Goal: Task Accomplishment & Management: Use online tool/utility

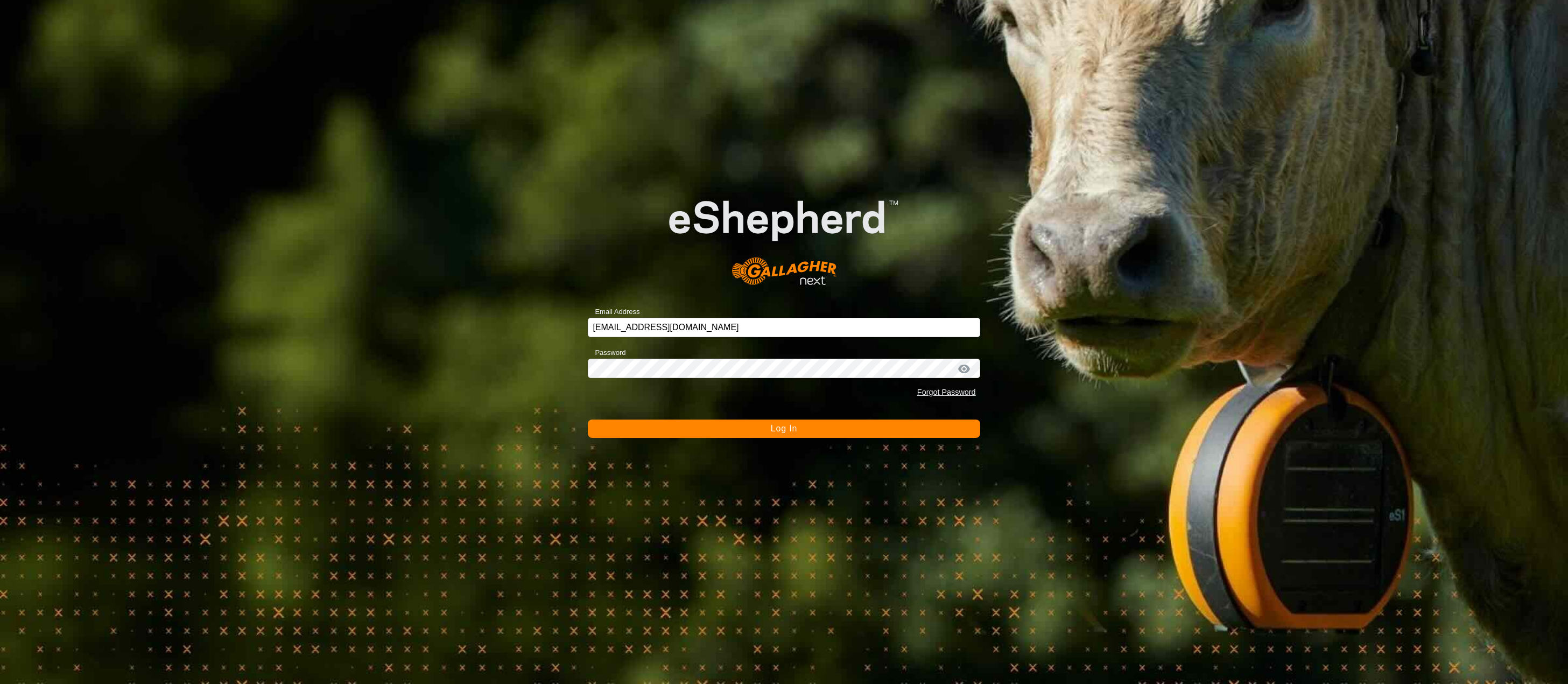
click at [743, 433] on button "Log In" at bounding box center [784, 429] width 392 height 18
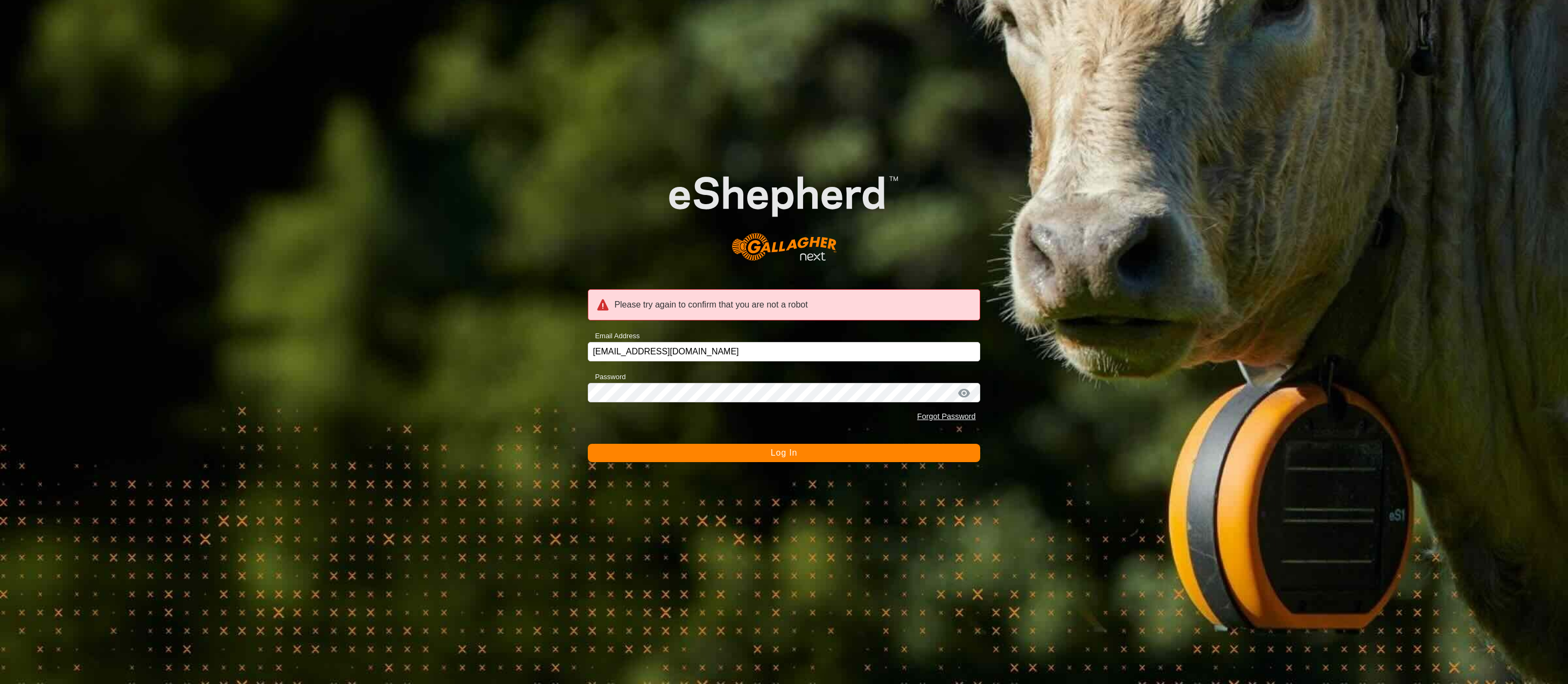
click at [754, 453] on button "Log In" at bounding box center [784, 453] width 392 height 18
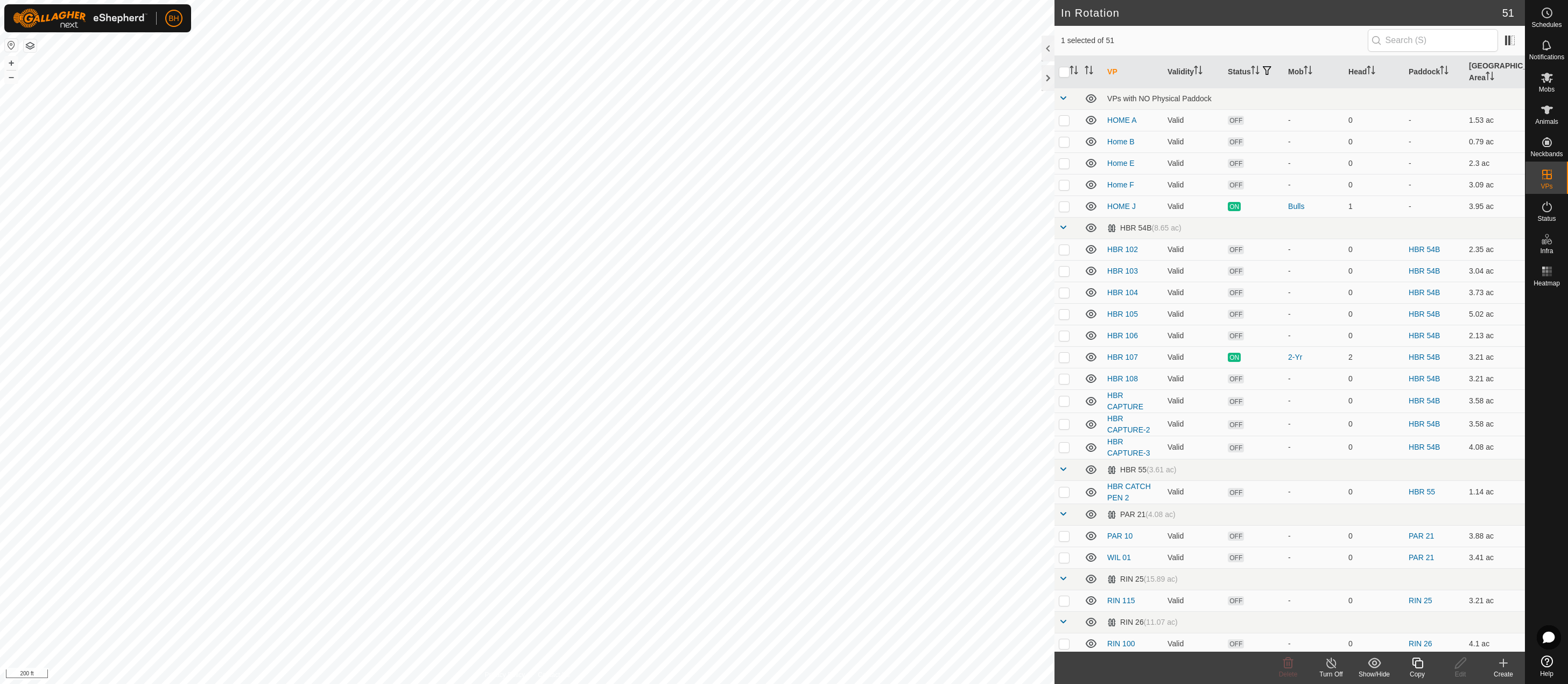
click at [1416, 664] on icon at bounding box center [1418, 663] width 11 height 11
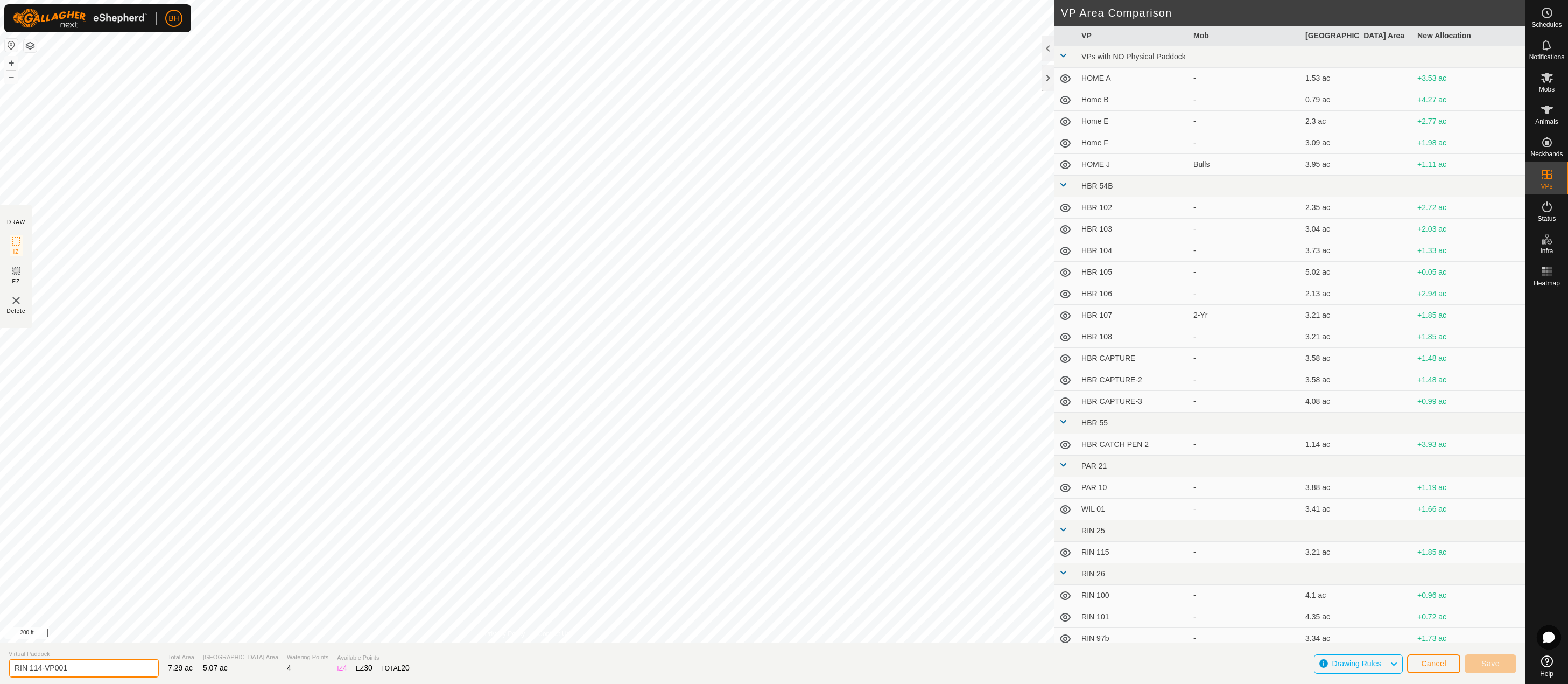
drag, startPoint x: 37, startPoint y: 668, endPoint x: 126, endPoint y: 686, distance: 90.8
click at [126, 683] on html "BH Schedules Notifications Mobs Animals Neckbands VPs Status Infra Heatmap Help…" at bounding box center [784, 342] width 1568 height 684
type input "RIN 114-B"
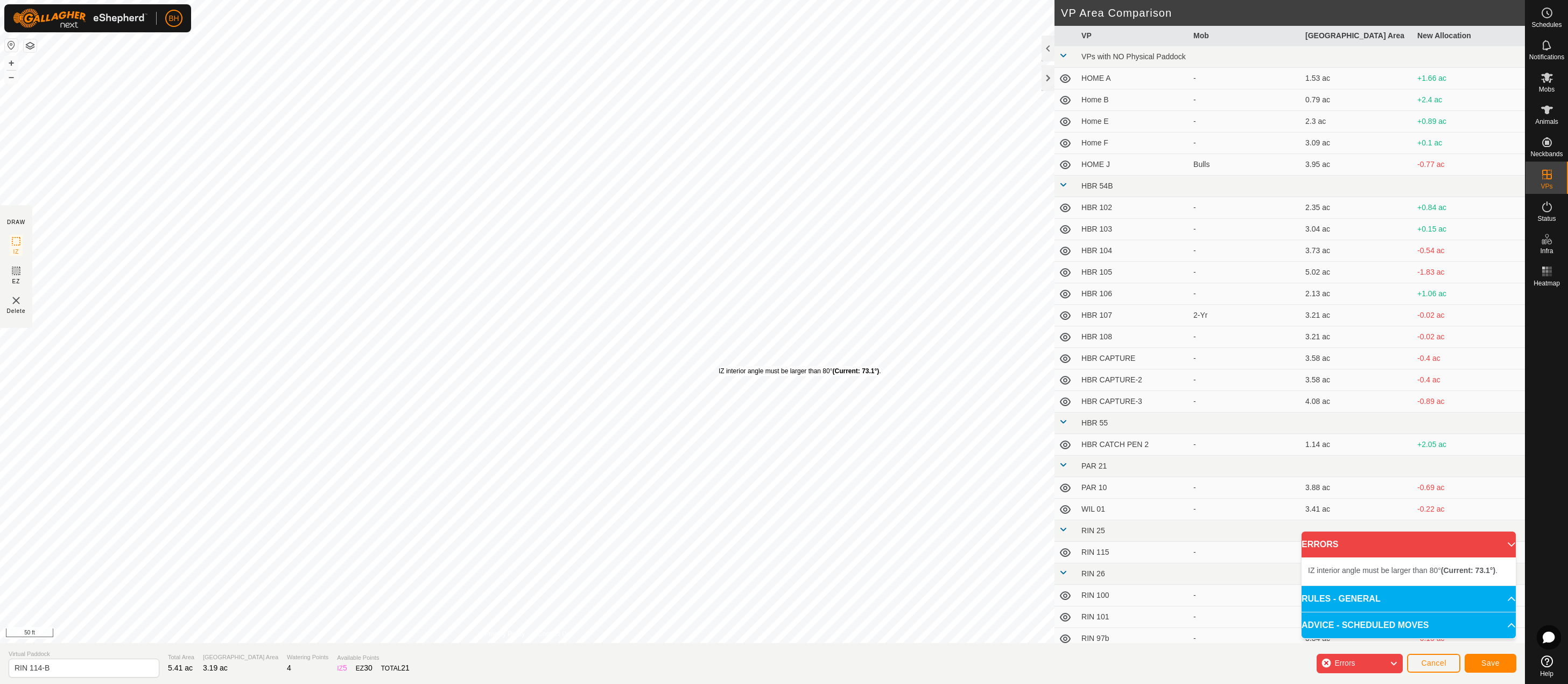
click at [719, 366] on div "IZ interior angle must be larger than 80° (Current: 73.1°) ." at bounding box center [800, 371] width 163 height 10
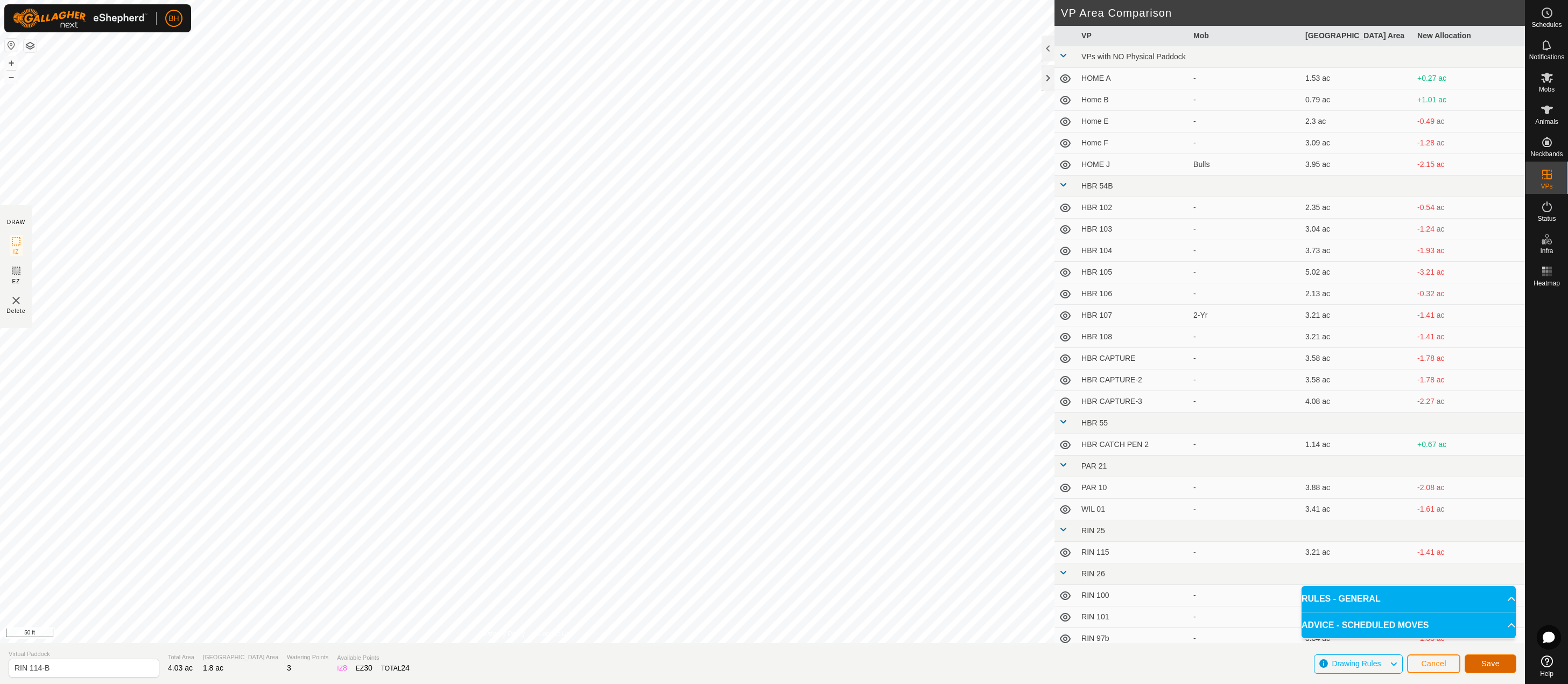
click at [1499, 665] on span "Save" at bounding box center [1491, 663] width 18 height 9
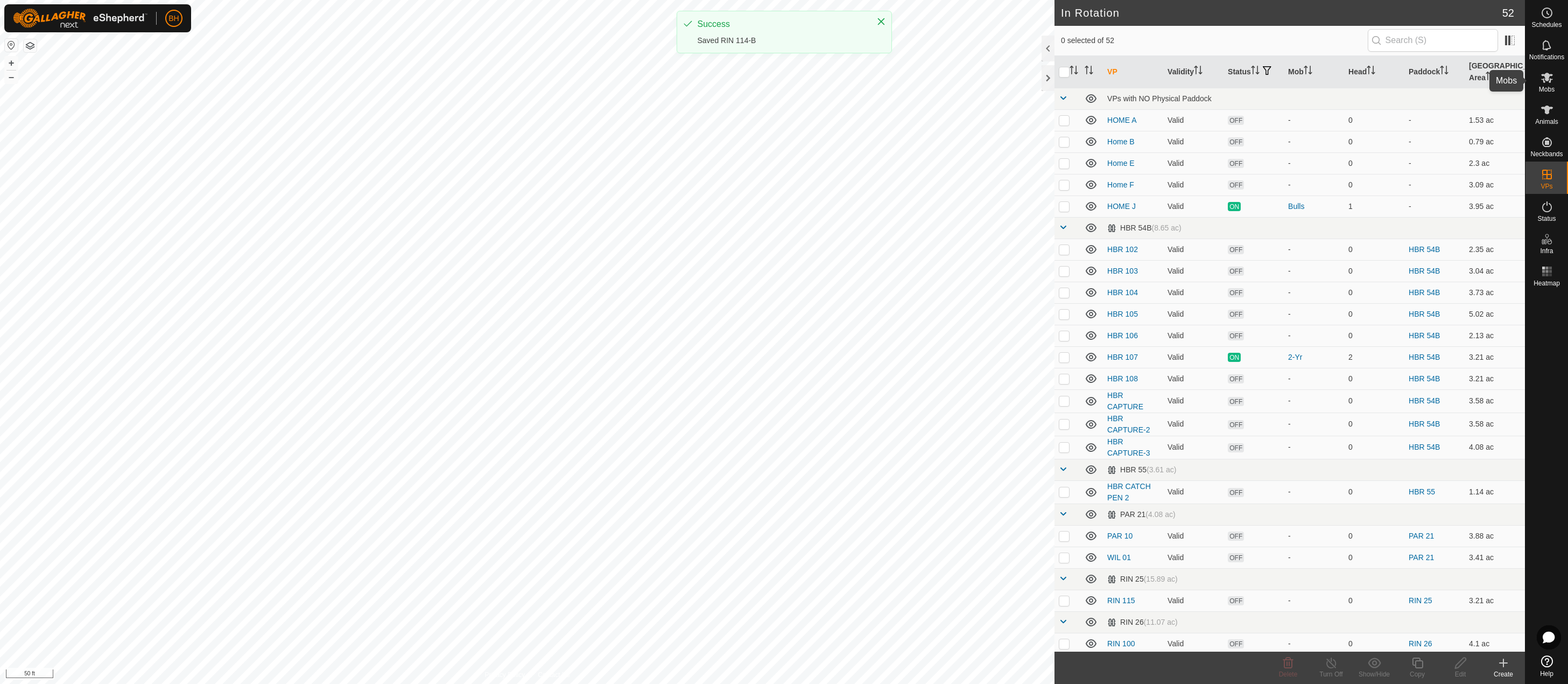
click at [1549, 85] on es-mob-svg-icon at bounding box center [1547, 77] width 19 height 17
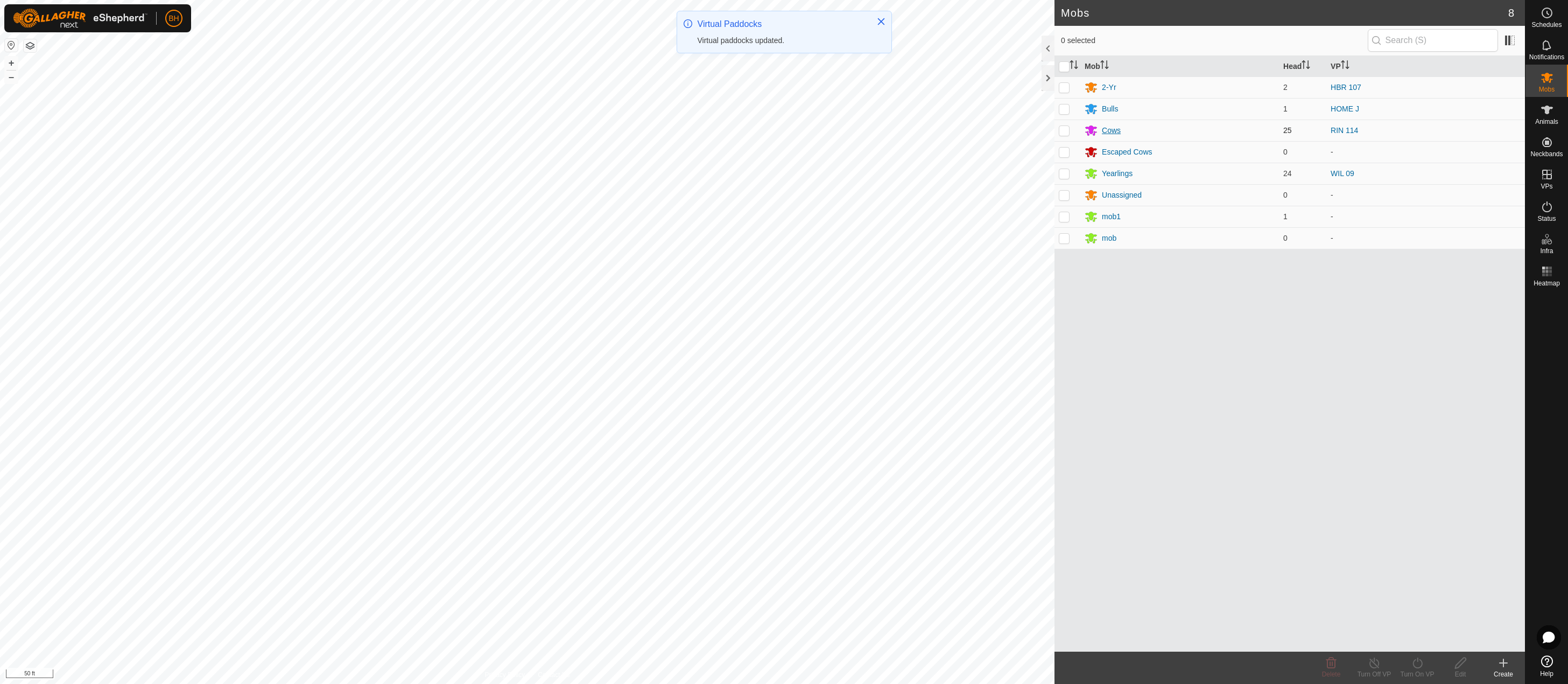
click at [1110, 127] on div "Cows" at bounding box center [1111, 130] width 19 height 12
click at [1060, 130] on p-checkbox at bounding box center [1064, 130] width 11 height 9
click at [1421, 668] on icon at bounding box center [1418, 663] width 13 height 13
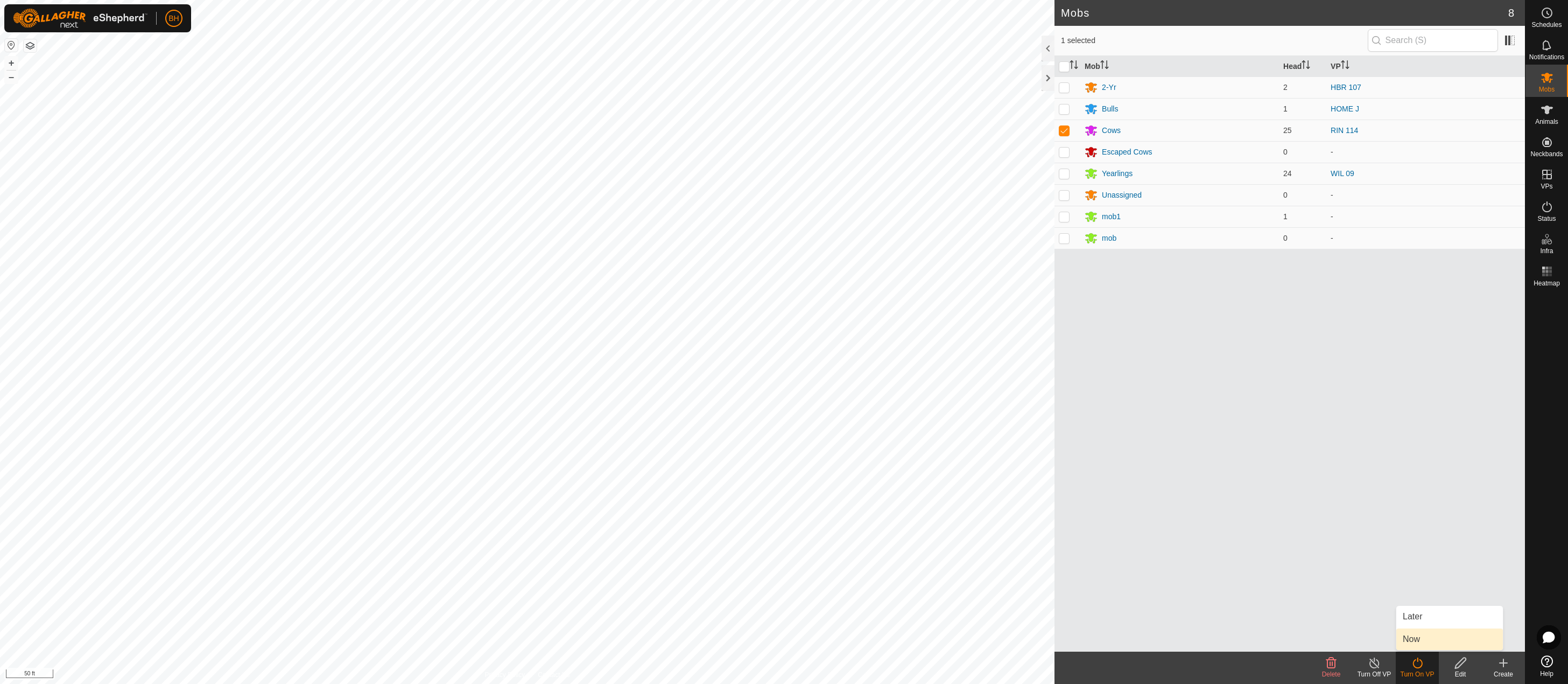
click at [1426, 640] on link "Now" at bounding box center [1449, 639] width 107 height 21
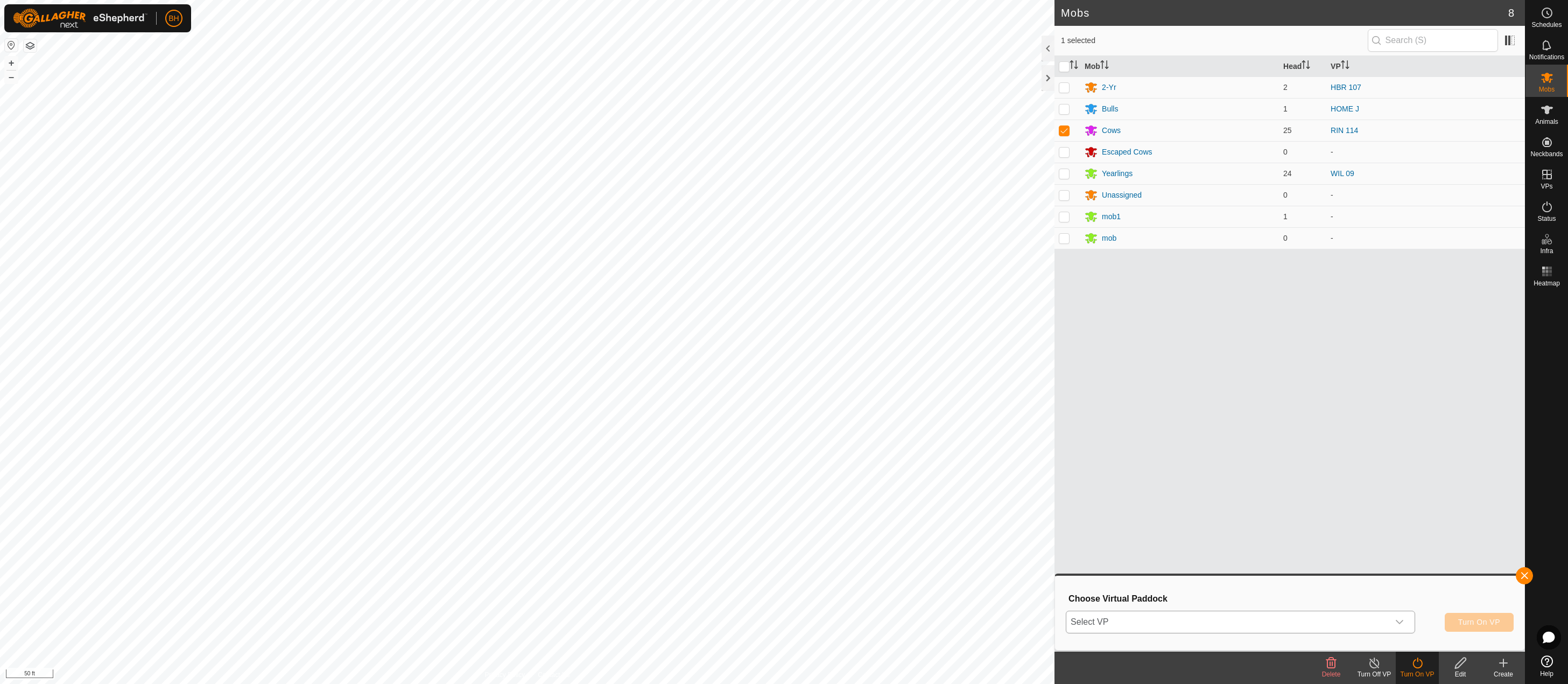
click at [1400, 622] on icon "dropdown trigger" at bounding box center [1399, 622] width 7 height 4
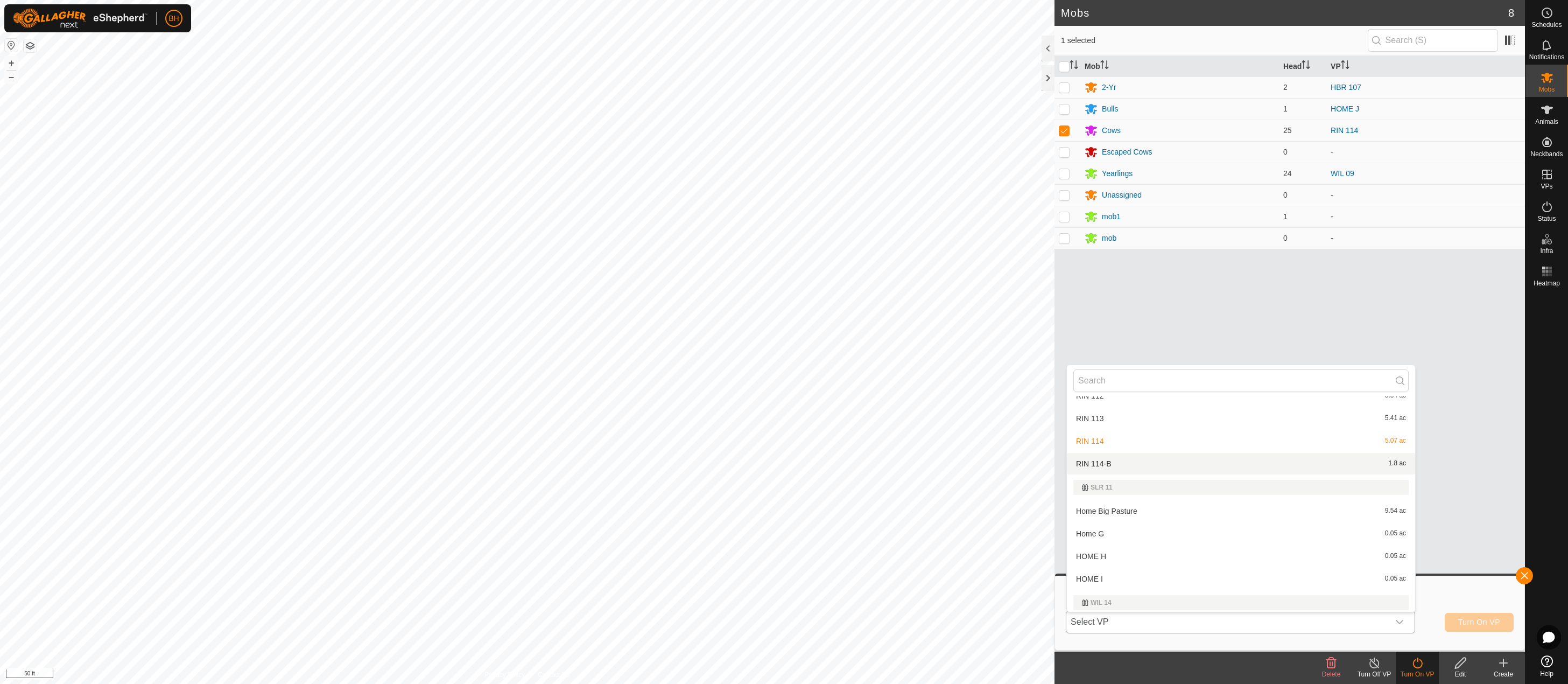
click at [1305, 464] on div "RIN 114-B 1.8 ac" at bounding box center [1241, 464] width 335 height 13
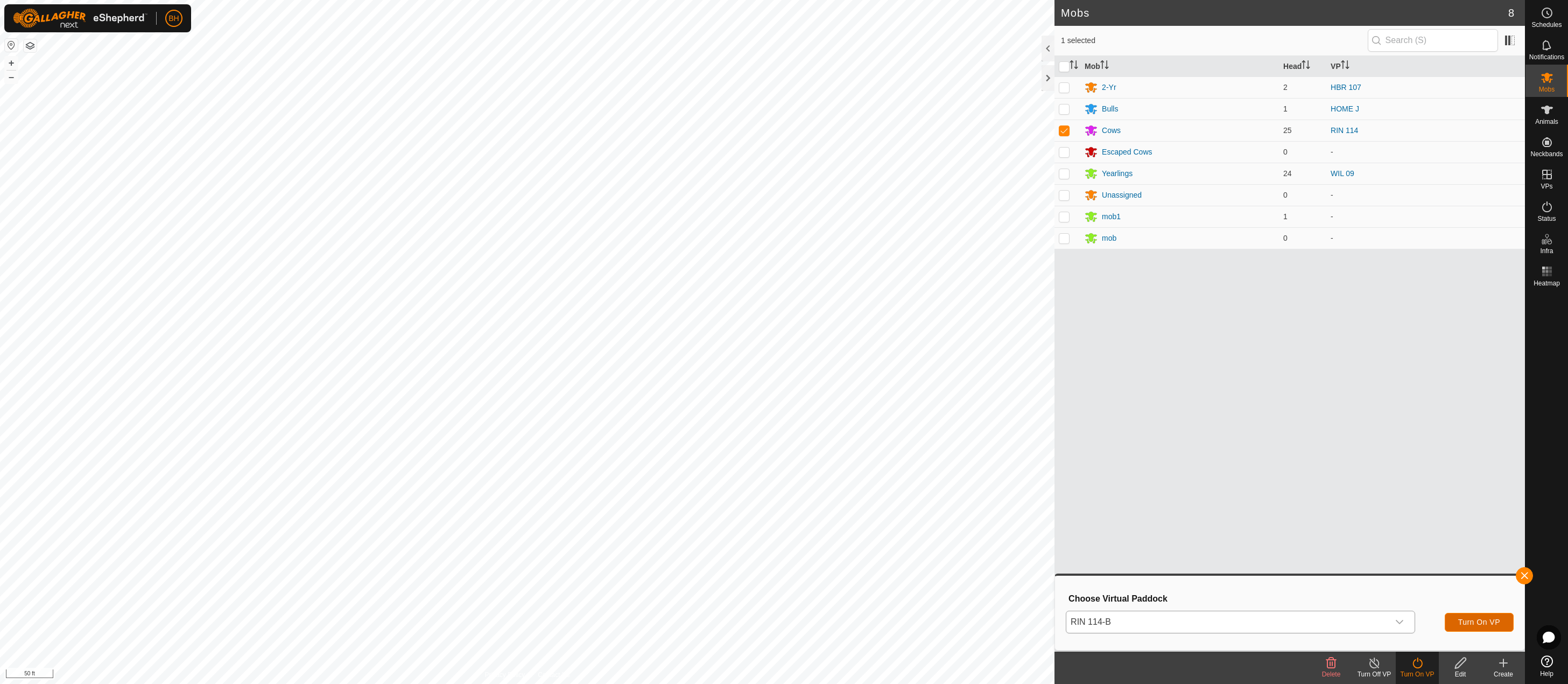
click at [1467, 624] on span "Turn On VP" at bounding box center [1479, 622] width 42 height 9
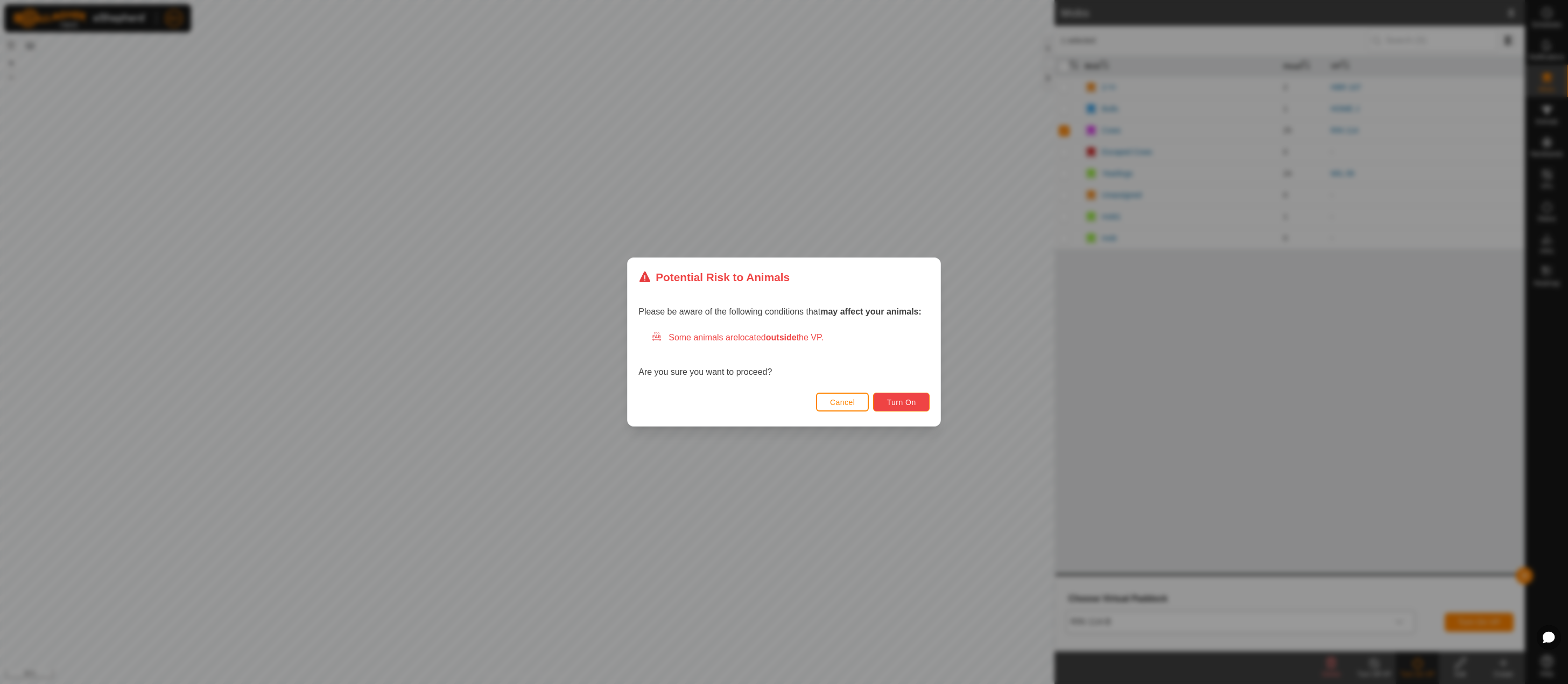
click at [901, 394] on button "Turn On" at bounding box center [901, 402] width 56 height 19
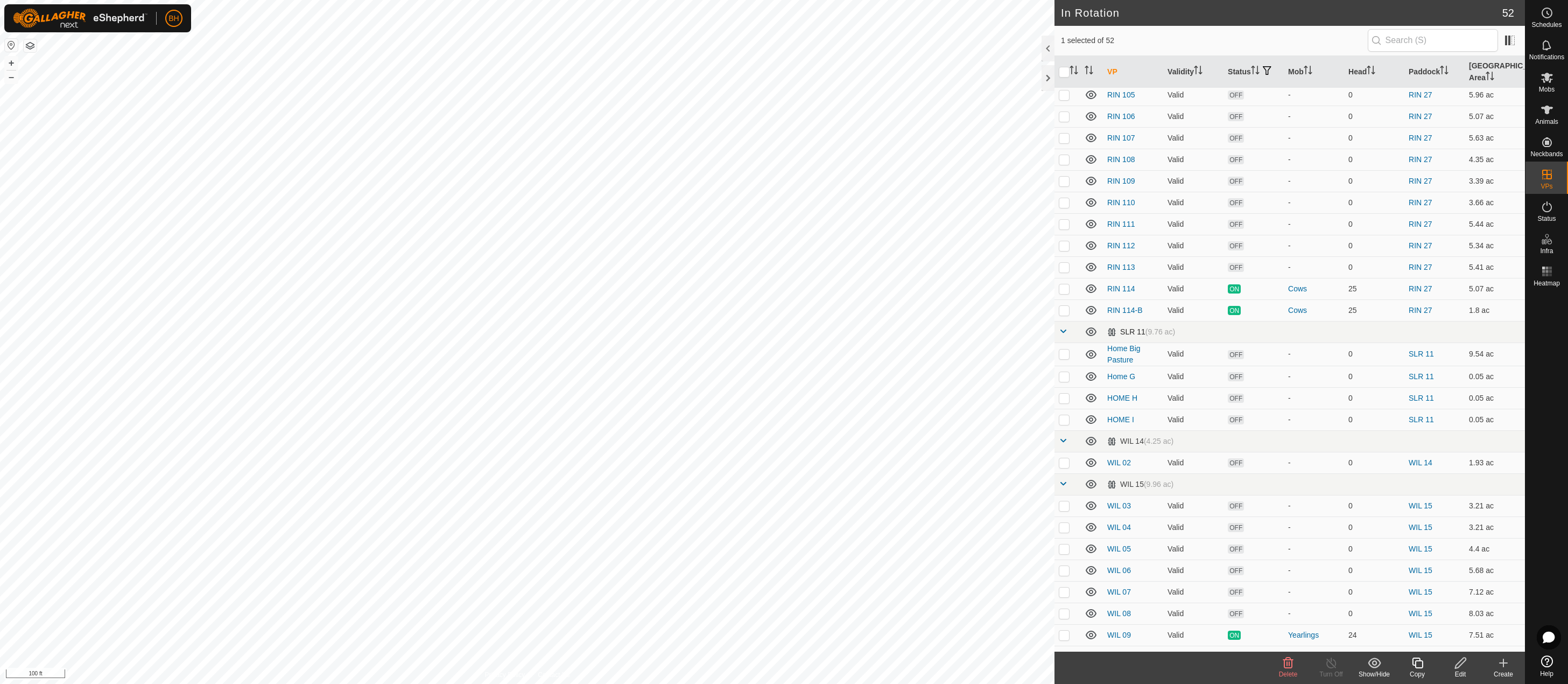
scroll to position [780, 0]
click at [1539, 85] on es-mob-svg-icon at bounding box center [1547, 77] width 19 height 17
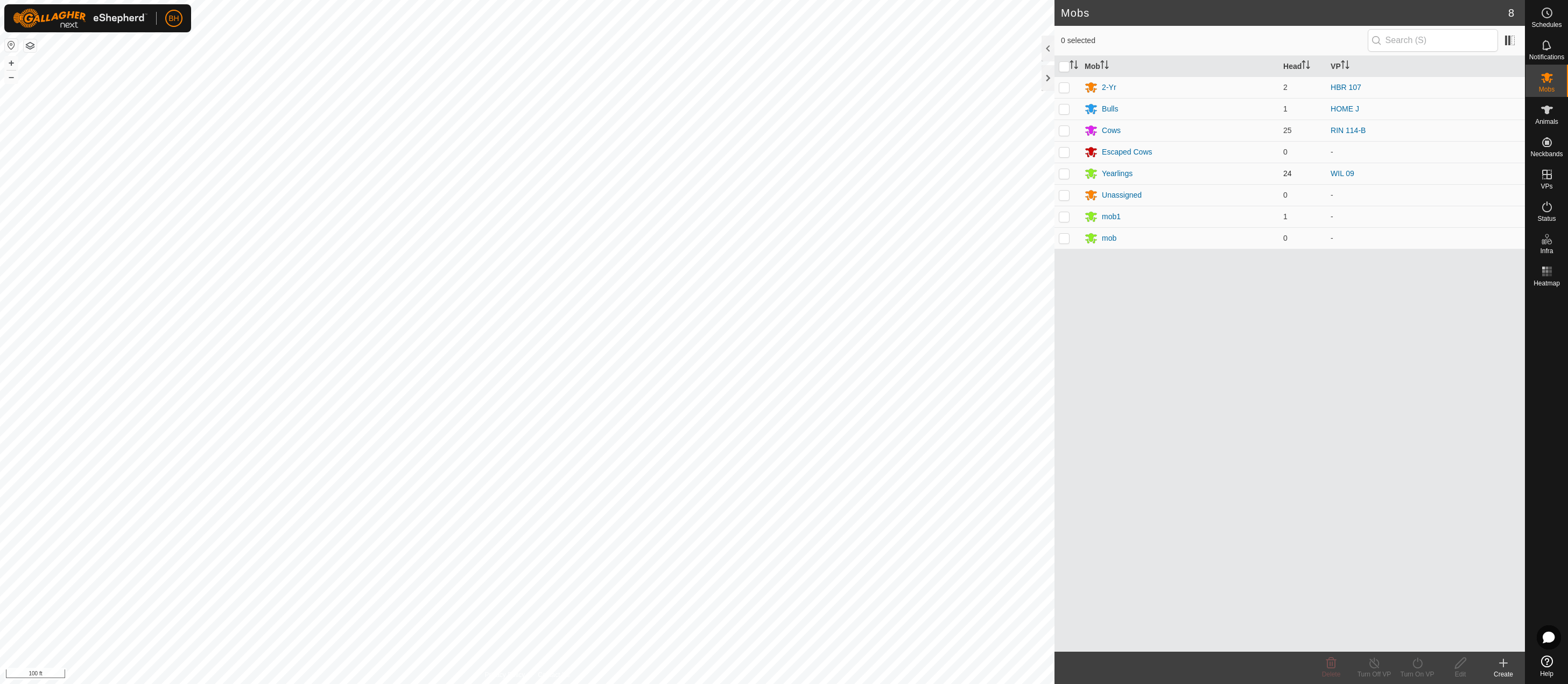
click at [1068, 174] on p-checkbox at bounding box center [1064, 174] width 11 height 9
click at [1415, 667] on icon at bounding box center [1417, 663] width 10 height 11
click at [1416, 644] on link "Now" at bounding box center [1449, 639] width 107 height 21
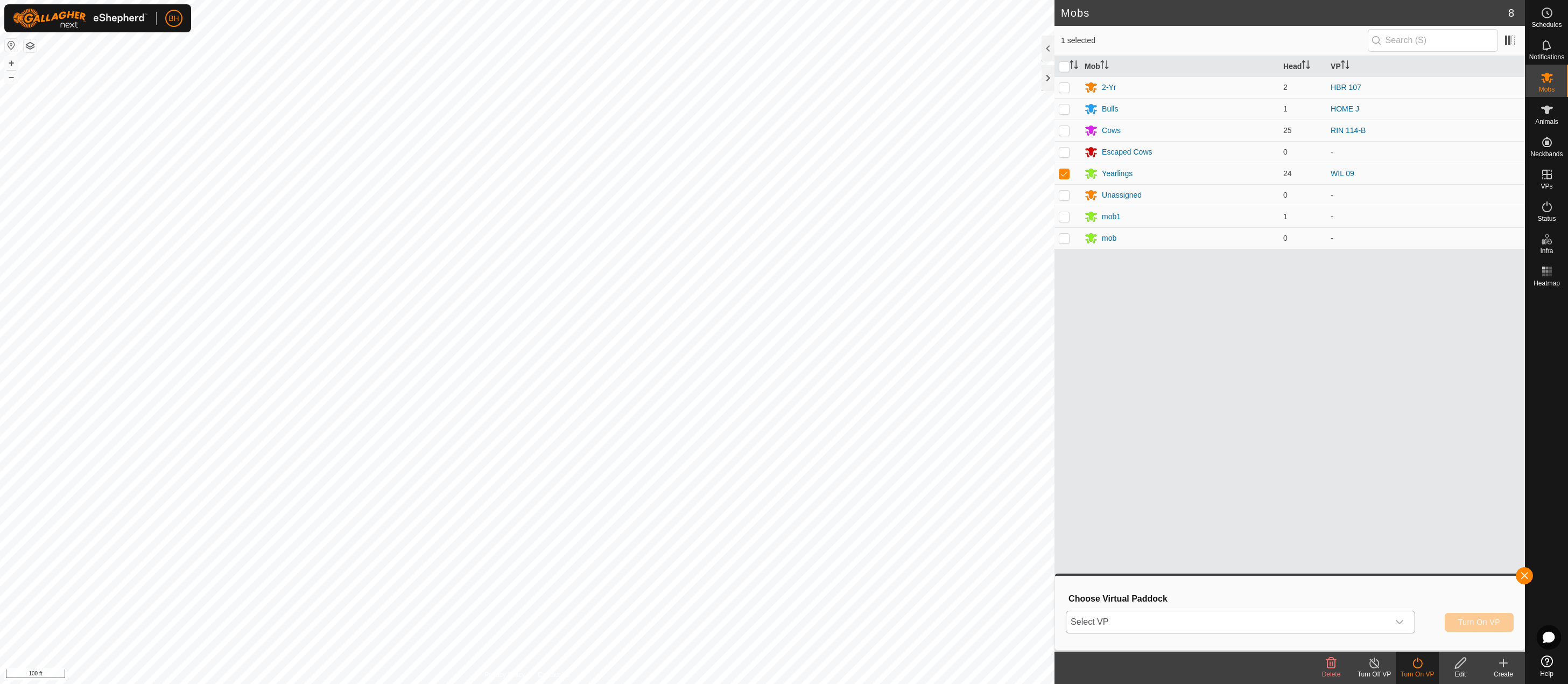
click at [1191, 626] on span "Select VP" at bounding box center [1228, 622] width 323 height 21
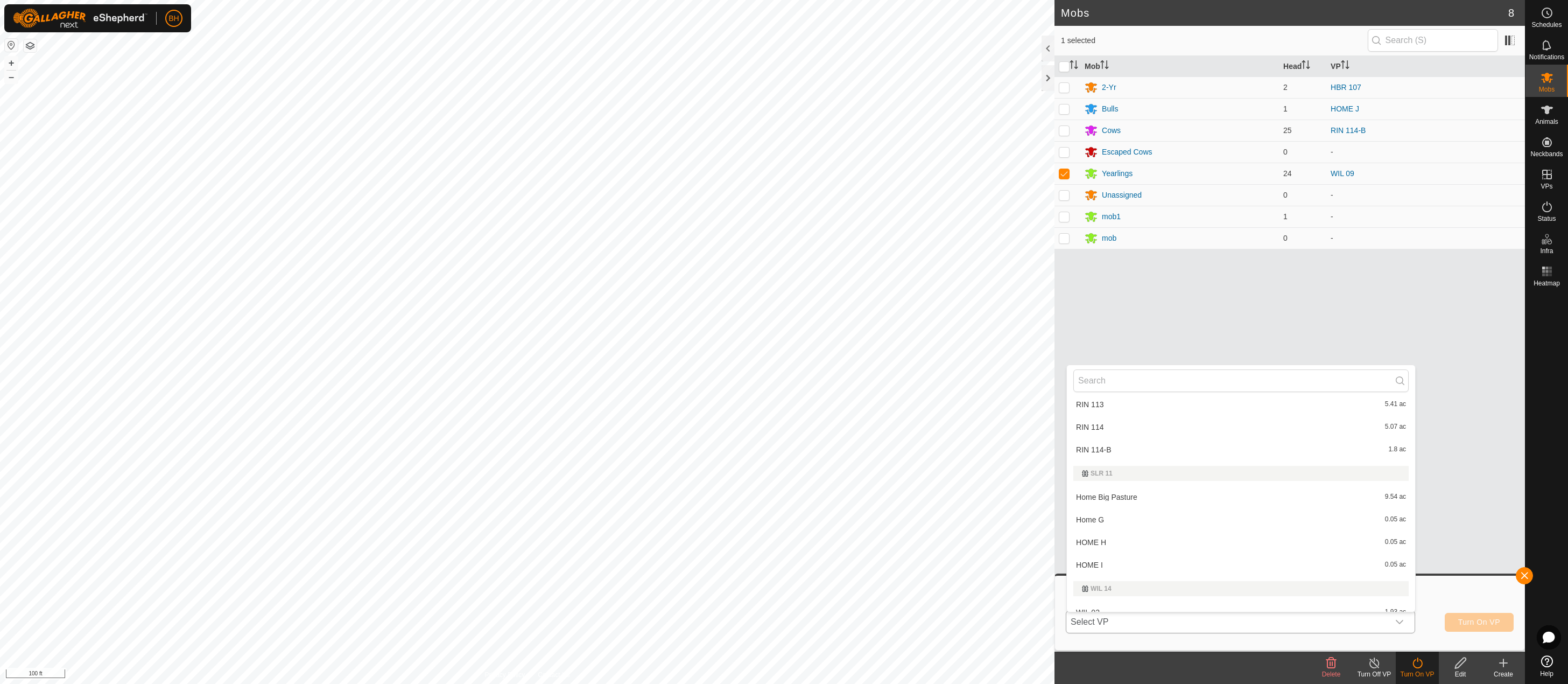
scroll to position [1208, 0]
click at [1169, 598] on li "WIL 10 8.03 ac" at bounding box center [1241, 601] width 348 height 21
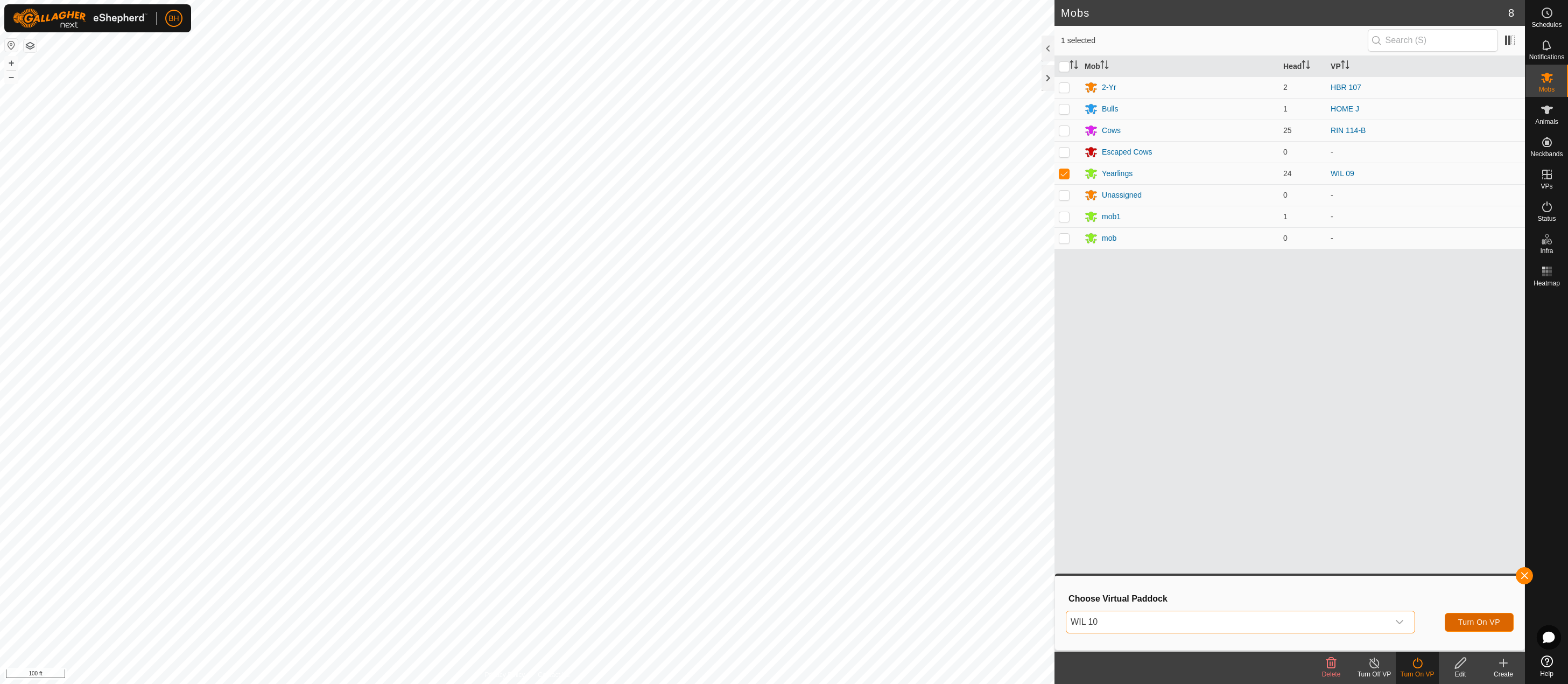
click at [1497, 621] on span "Turn On VP" at bounding box center [1479, 622] width 42 height 9
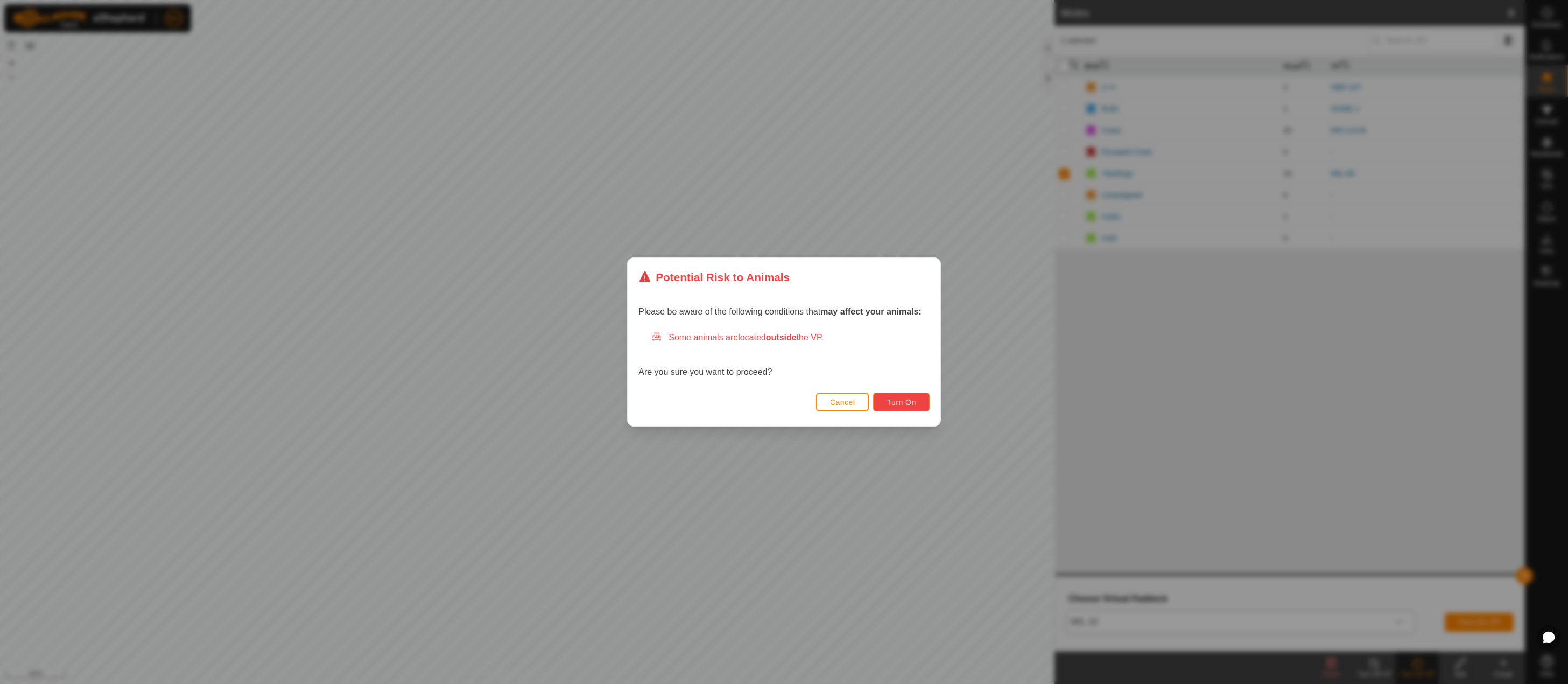
click at [892, 400] on span "Turn On" at bounding box center [901, 403] width 29 height 9
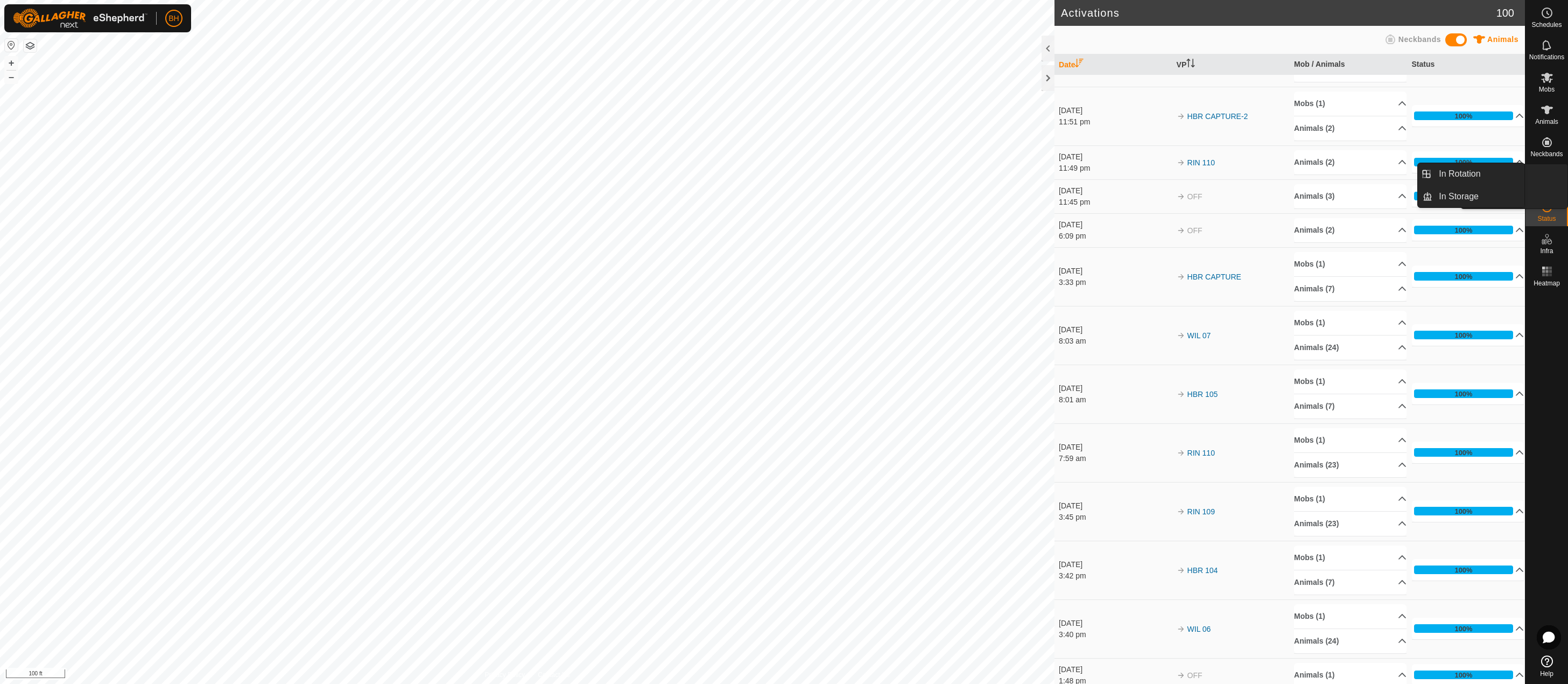
scroll to position [809, 0]
click at [1496, 179] on link "In Rotation" at bounding box center [1478, 174] width 92 height 21
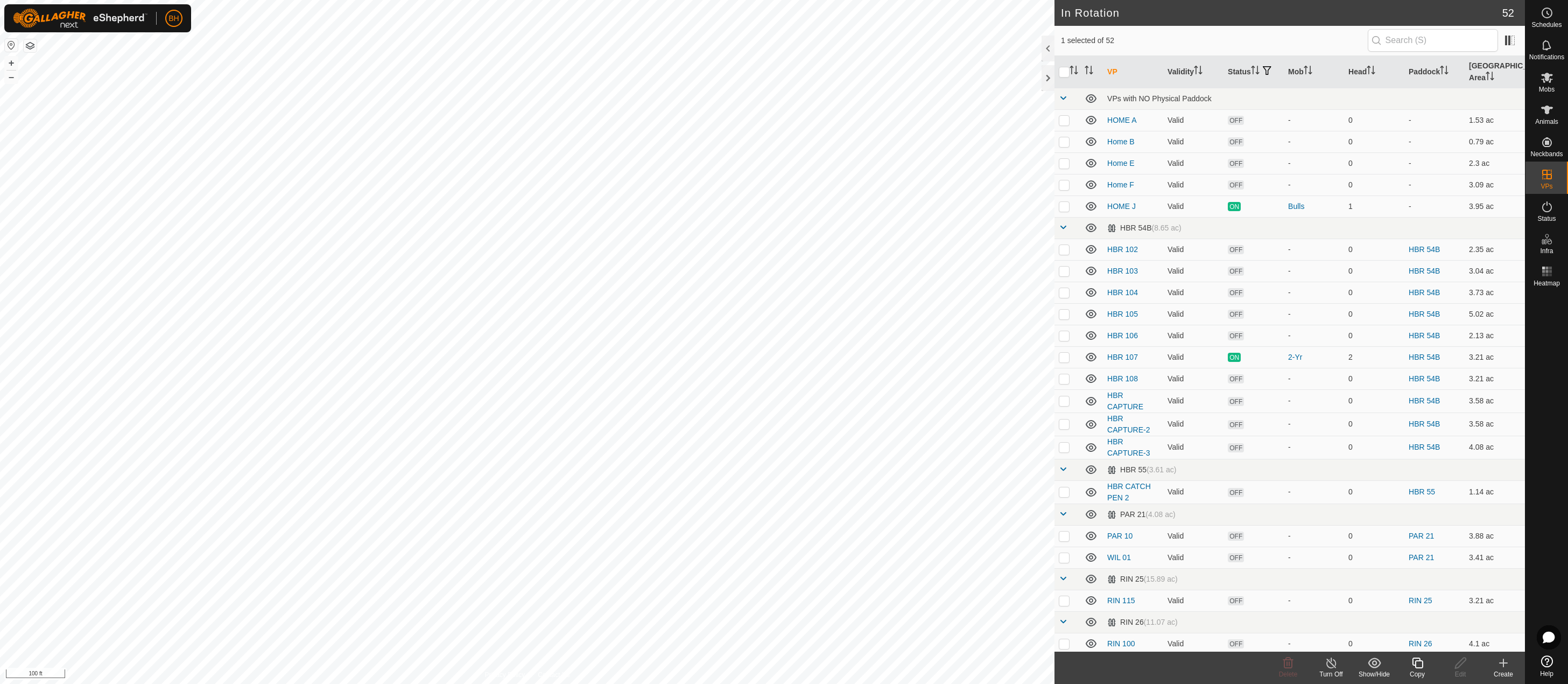
click at [1511, 668] on create-svg-icon at bounding box center [1503, 663] width 43 height 13
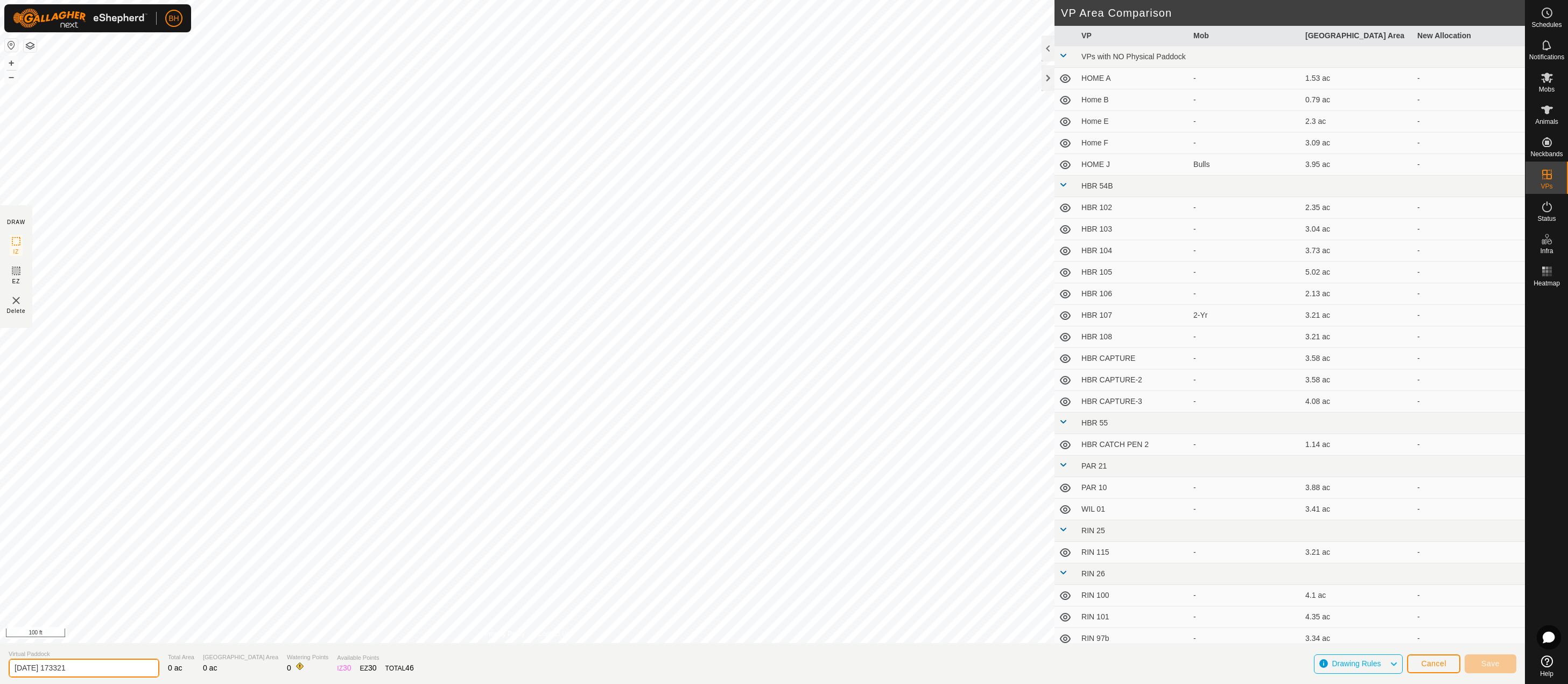
drag, startPoint x: 108, startPoint y: 674, endPoint x: -1, endPoint y: 626, distance: 119.1
click at [0, 626] on html "BH Schedules Notifications Mobs Animals Neckbands VPs Status Infra Heatmap Help…" at bounding box center [784, 342] width 1568 height 684
type input "WIL 11"
click at [1056, 509] on td at bounding box center [1065, 509] width 23 height 21
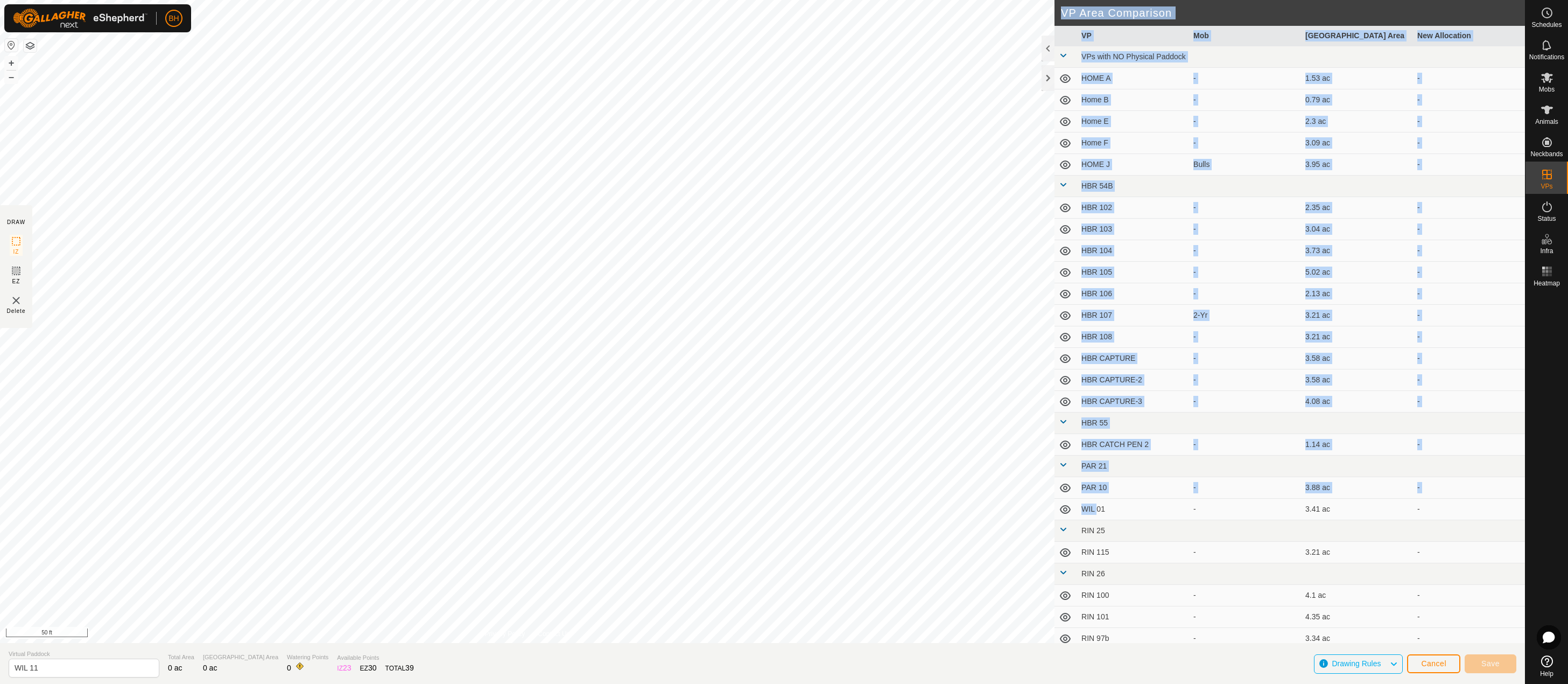
click at [1010, 519] on div "DRAW IZ EZ Delete Privacy Policy Contact Us + – ⇧ i 50 ft VP Area Comparison VP…" at bounding box center [762, 322] width 1525 height 643
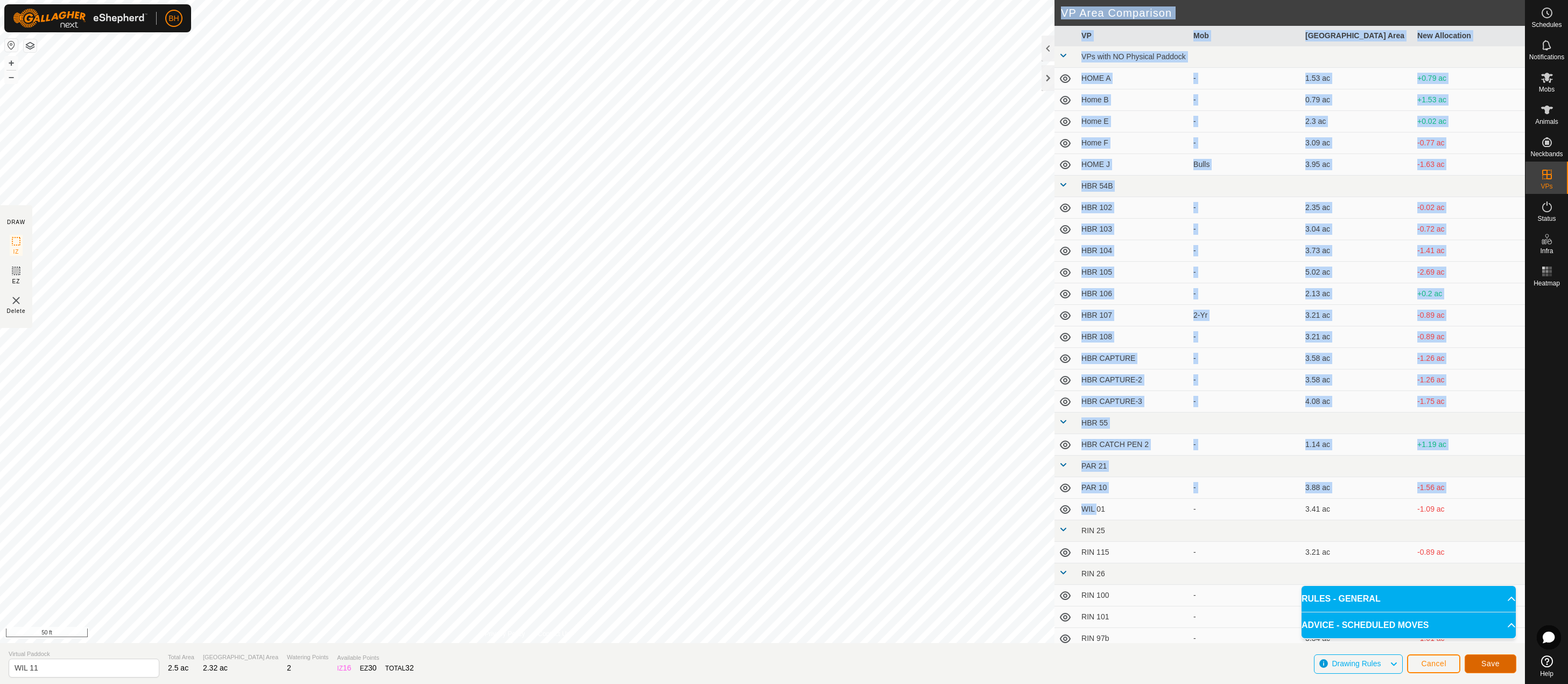
click at [1494, 660] on span "Save" at bounding box center [1491, 663] width 18 height 9
